Goal: Find specific page/section: Find specific page/section

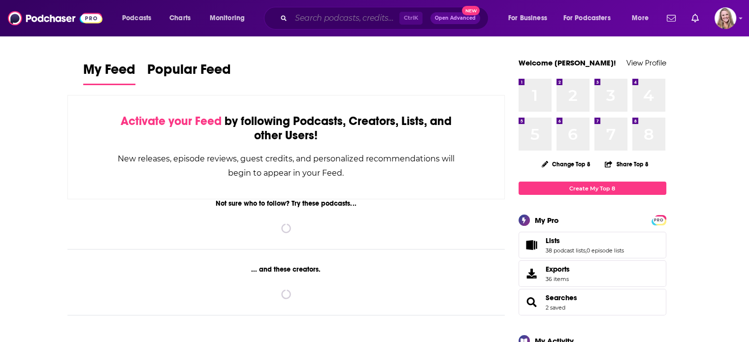
click at [317, 25] on input "Search podcasts, credits, & more..." at bounding box center [345, 18] width 108 height 16
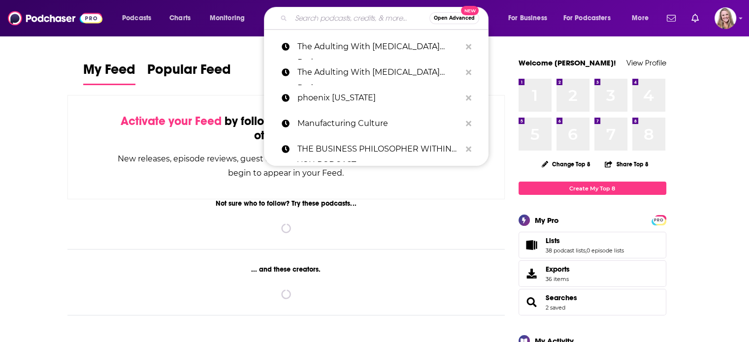
paste input "MarTech Podcast"
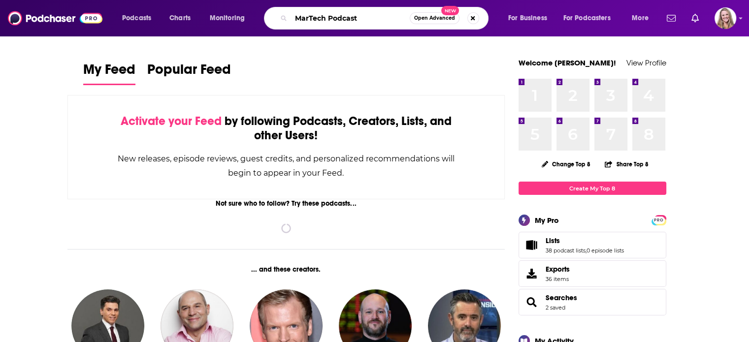
type input "MarTech Podcast"
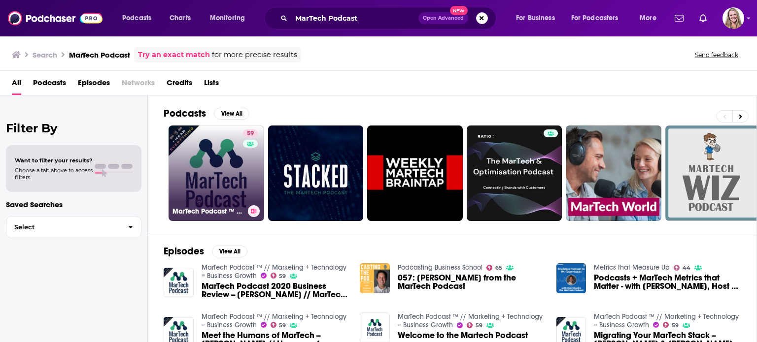
click at [234, 169] on link "59 MarTech Podcast ™ // Marketing + Technology = Business Growth" at bounding box center [217, 174] width 96 height 96
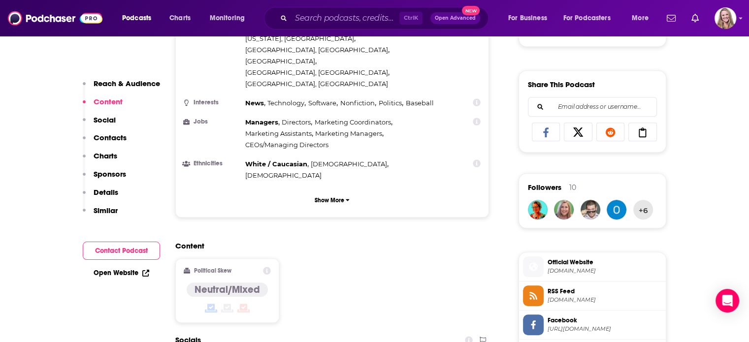
scroll to position [591, 0]
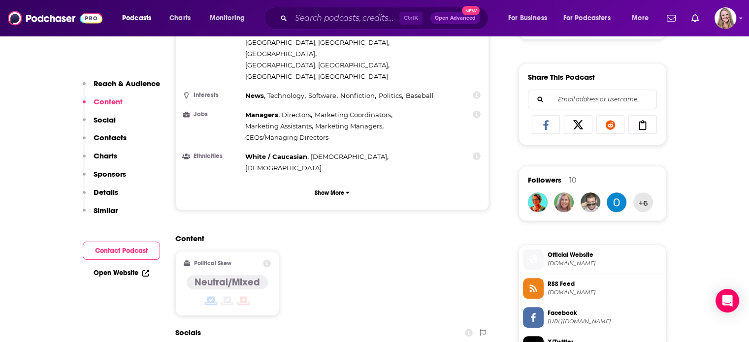
click at [594, 256] on span "Official Website" at bounding box center [605, 255] width 114 height 9
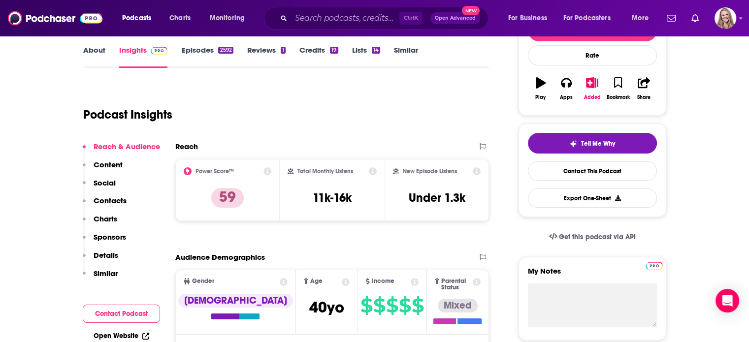
scroll to position [148, 0]
